Goal: Navigation & Orientation: Find specific page/section

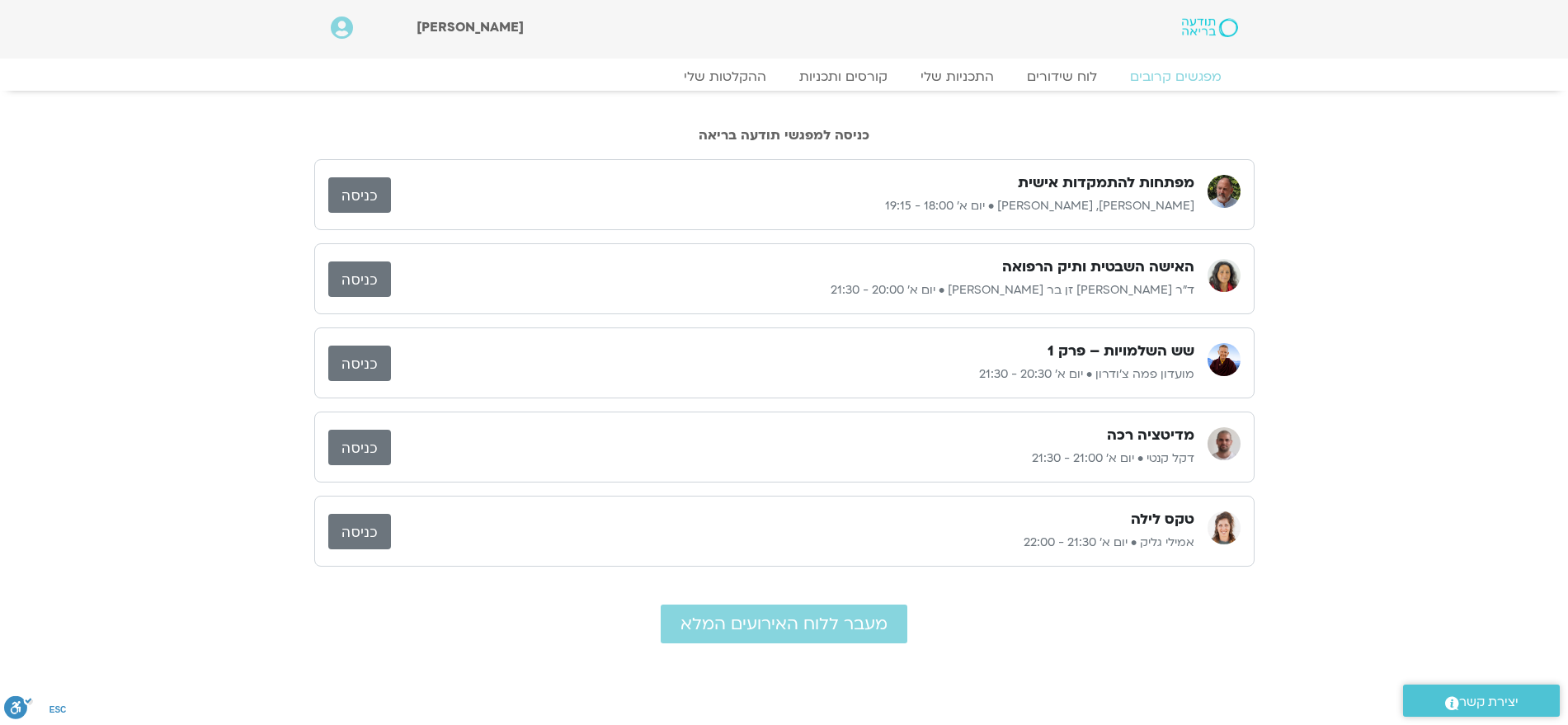
click at [701, 88] on div "מפגשים קרובים לוח שידורים התכניות שלי קורסים ותכניות ההקלטות שלי מפגשים קרובים …" at bounding box center [784, 81] width 924 height 29
click at [722, 75] on link "ההקלטות שלי" at bounding box center [724, 76] width 139 height 20
